Goal: Navigation & Orientation: Find specific page/section

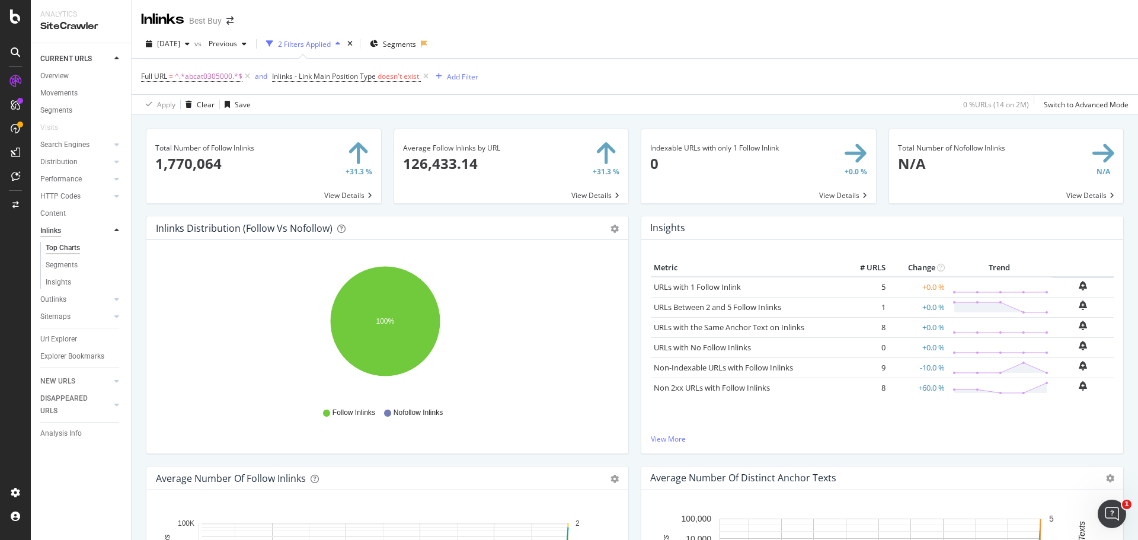
click at [50, 230] on div "Inlinks" at bounding box center [50, 231] width 21 height 12
